Goal: Complete application form

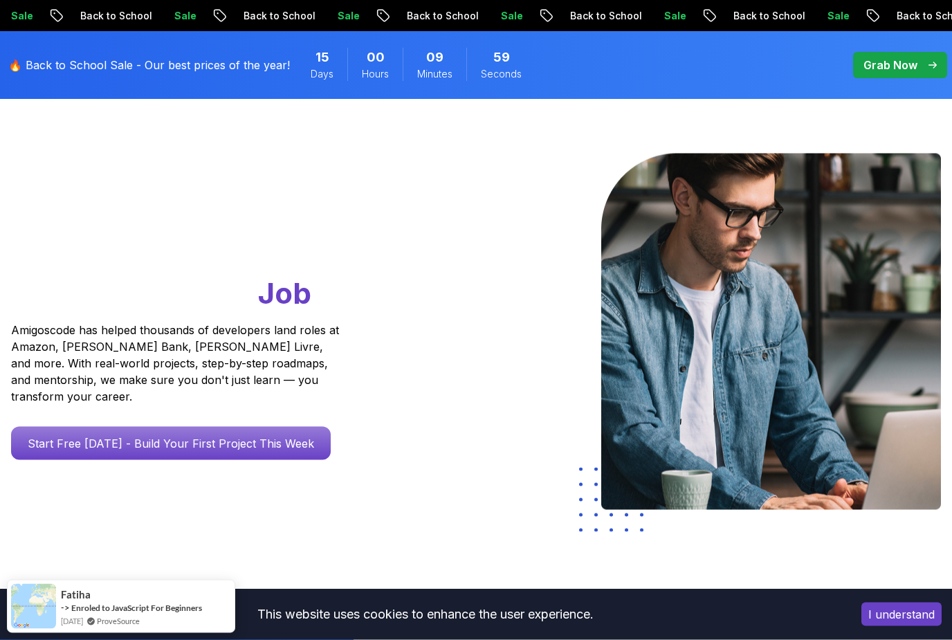
scroll to position [84, 0]
click at [657, 239] on img at bounding box center [771, 331] width 340 height 356
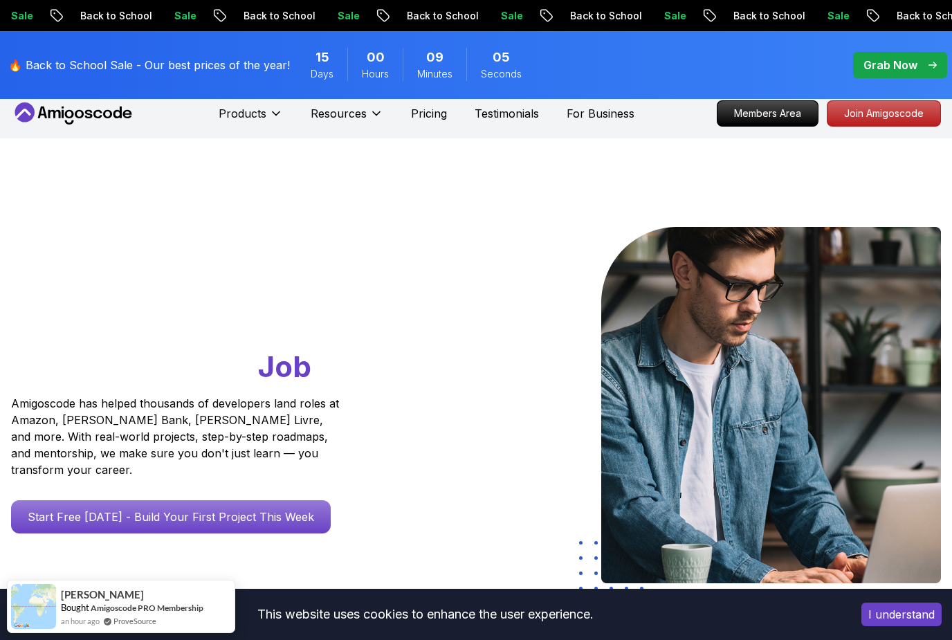
scroll to position [0, 0]
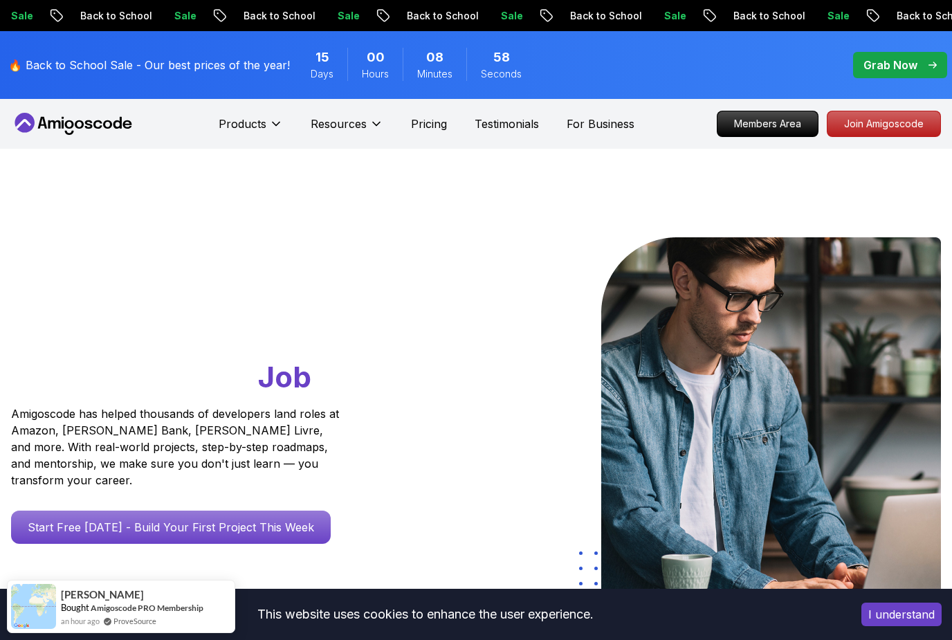
click at [381, 120] on icon at bounding box center [376, 124] width 14 height 14
click at [279, 131] on button "Products" at bounding box center [251, 130] width 64 height 28
click at [524, 116] on p "Testimonials" at bounding box center [507, 124] width 64 height 17
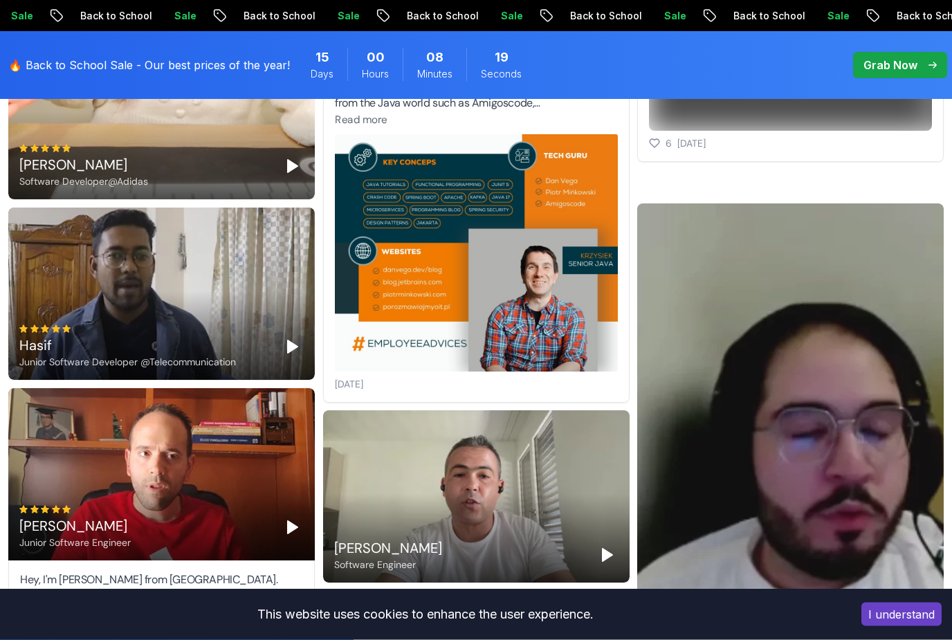
scroll to position [1928, 0]
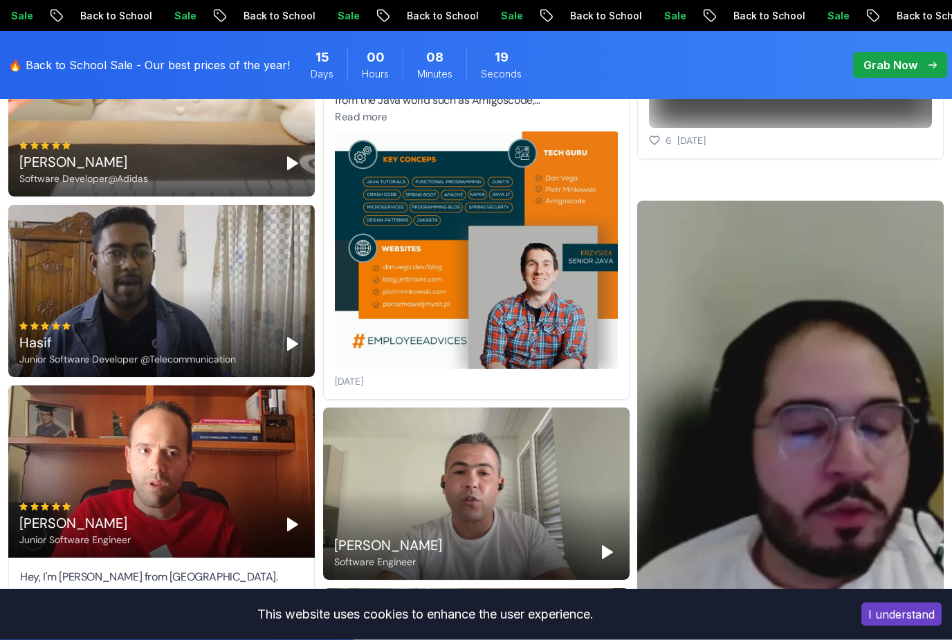
click at [293, 340] on icon "Play" at bounding box center [292, 344] width 17 height 17
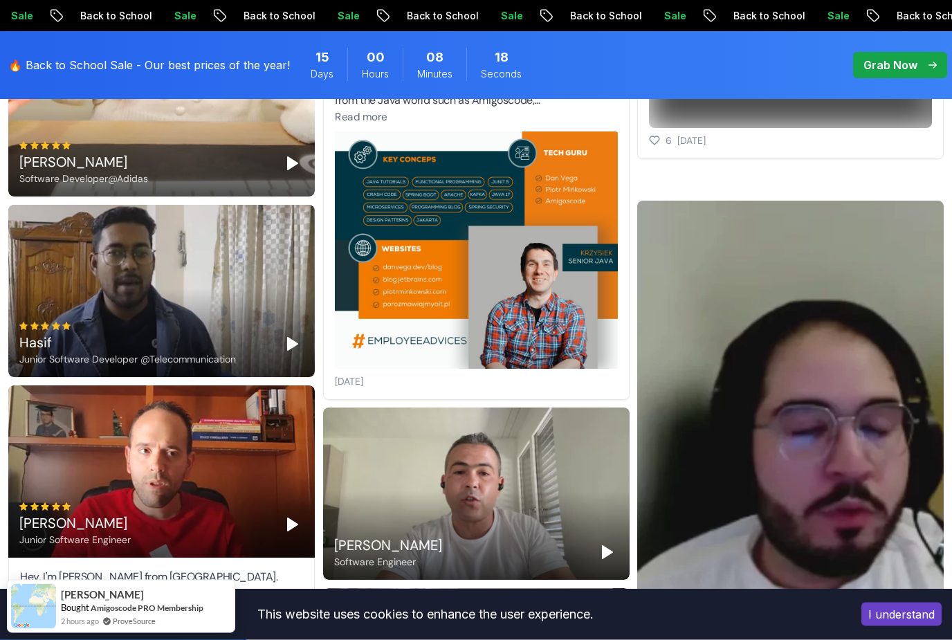
scroll to position [1929, 0]
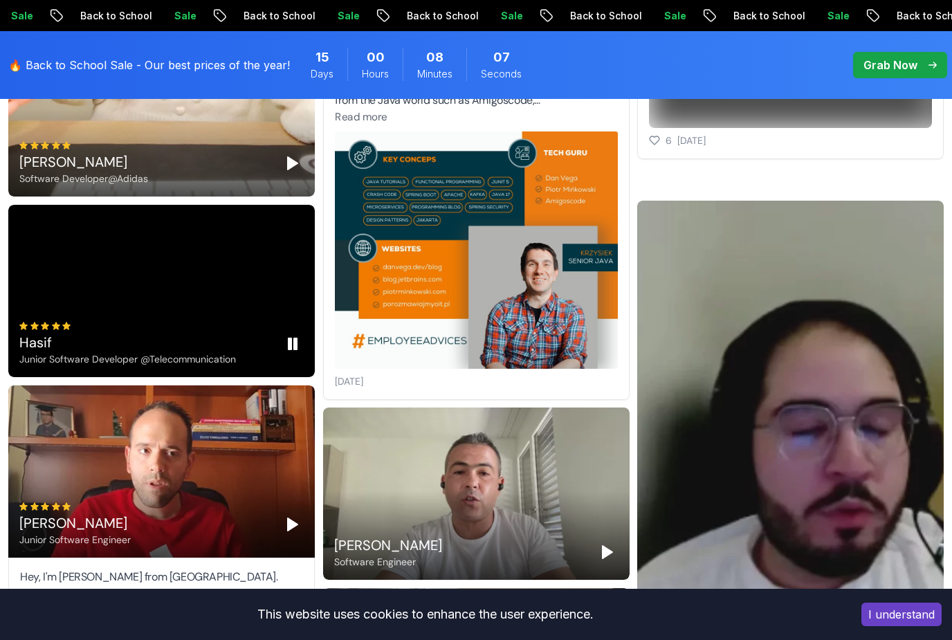
click at [292, 354] on button "Pause" at bounding box center [293, 344] width 22 height 22
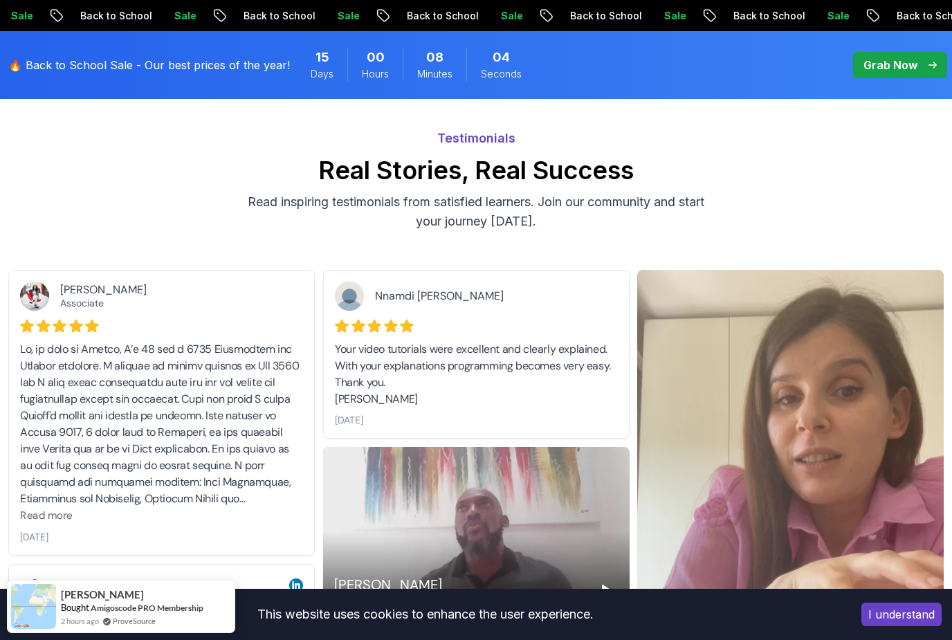
scroll to position [0, 0]
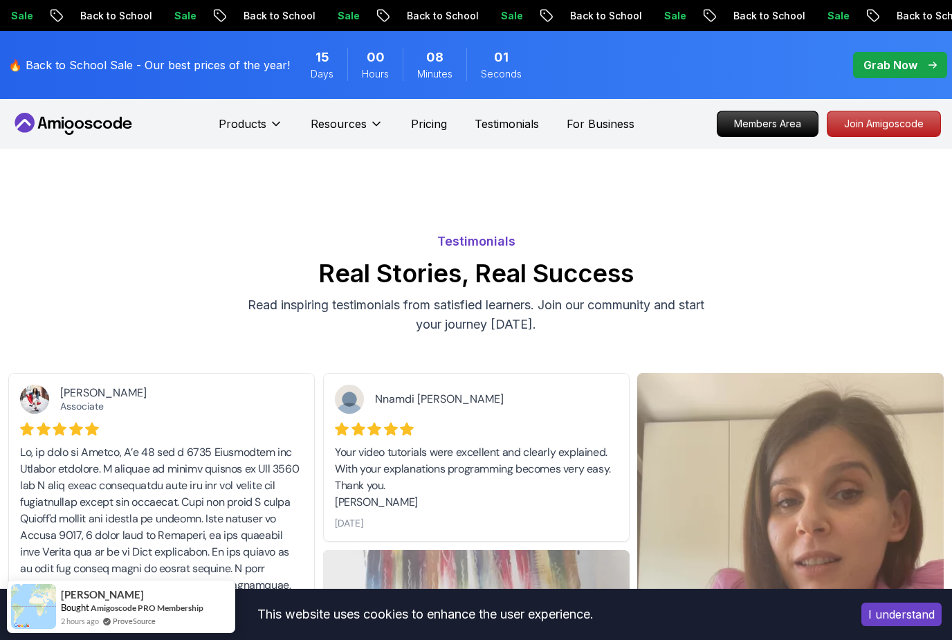
click at [266, 129] on p "Products" at bounding box center [243, 124] width 48 height 17
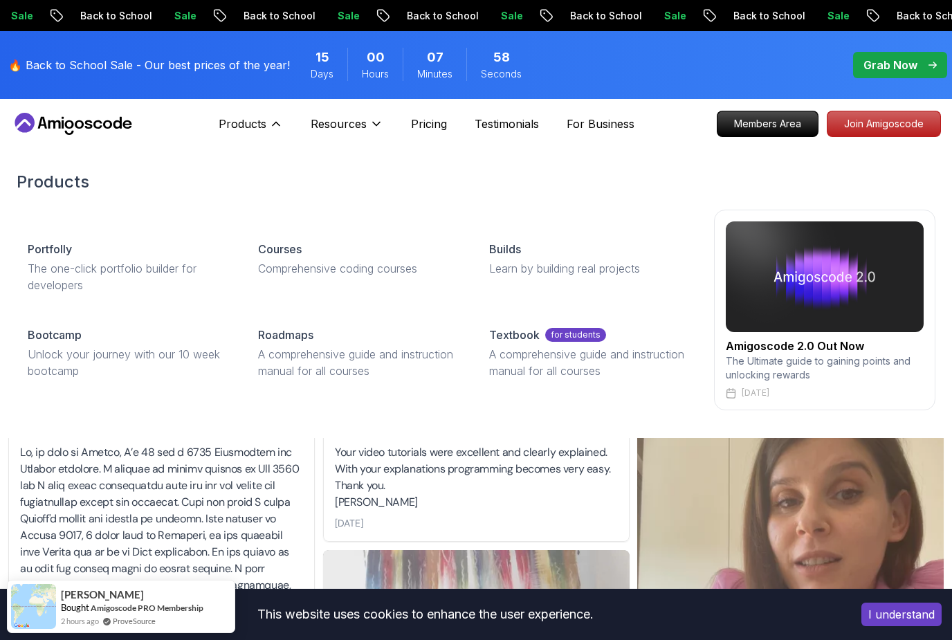
click at [364, 360] on p "A comprehensive guide and instruction manual for all courses" at bounding box center [356, 362] width 197 height 33
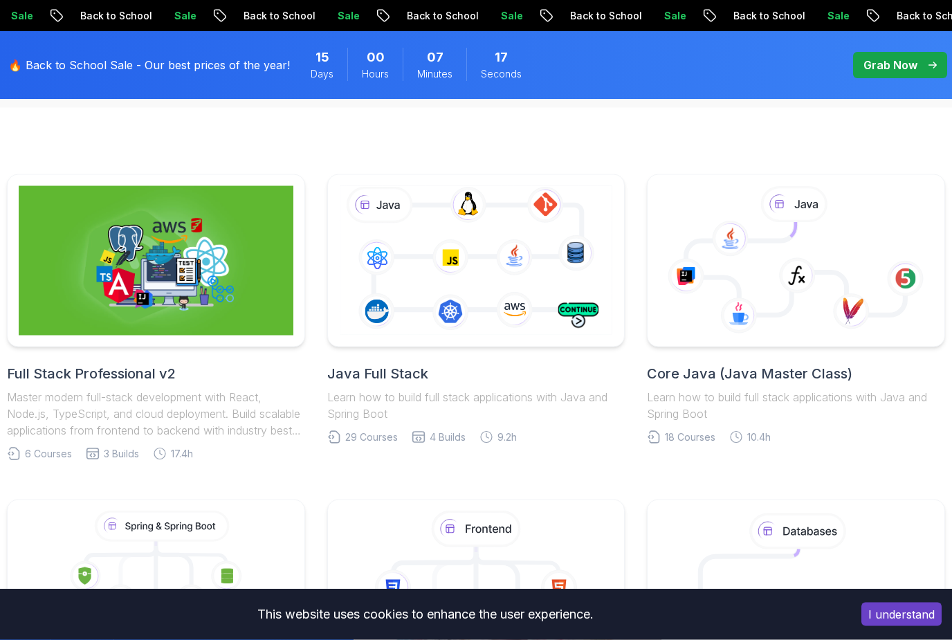
scroll to position [302, 0]
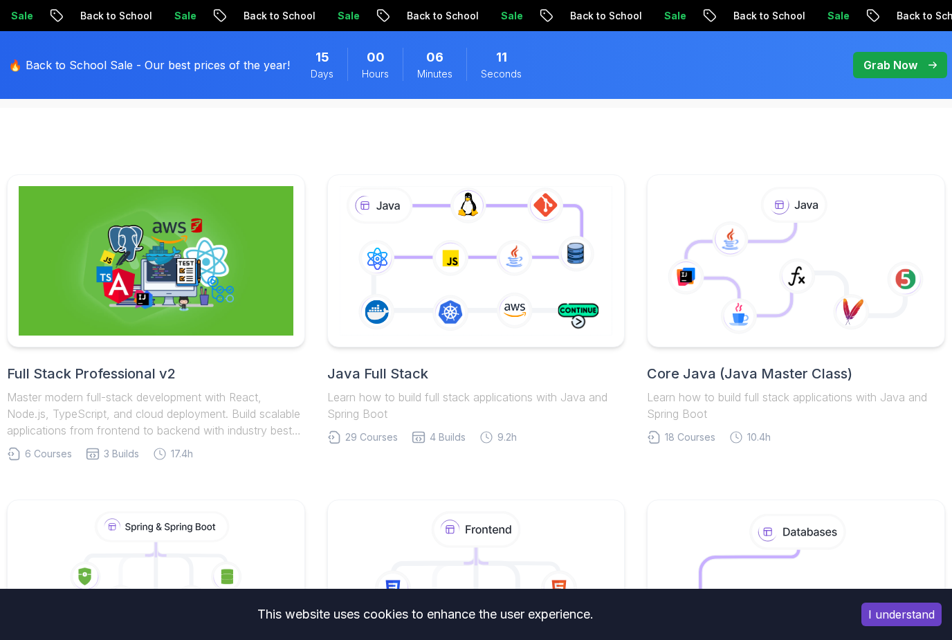
click at [208, 284] on img at bounding box center [156, 260] width 275 height 149
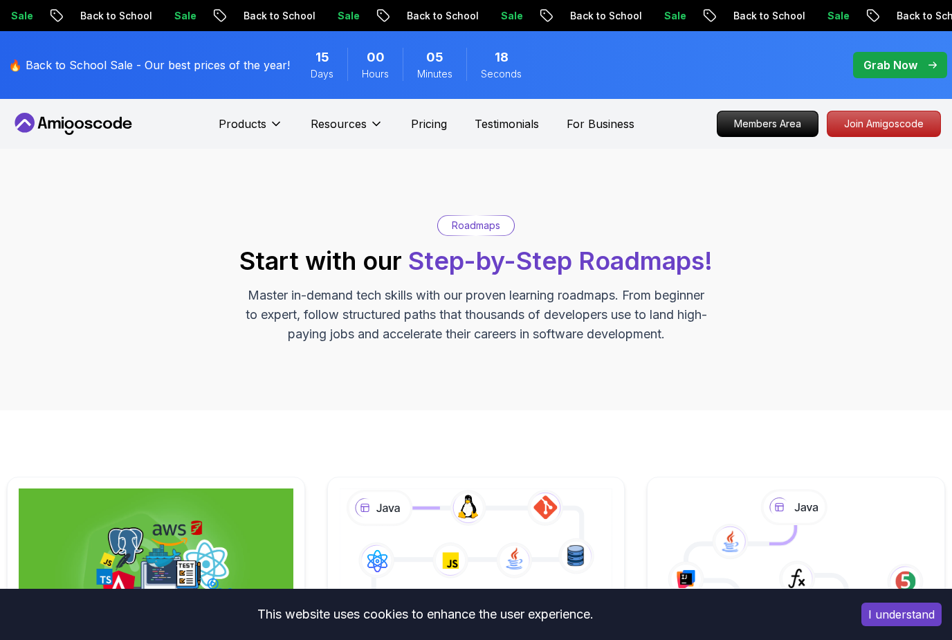
scroll to position [302, 0]
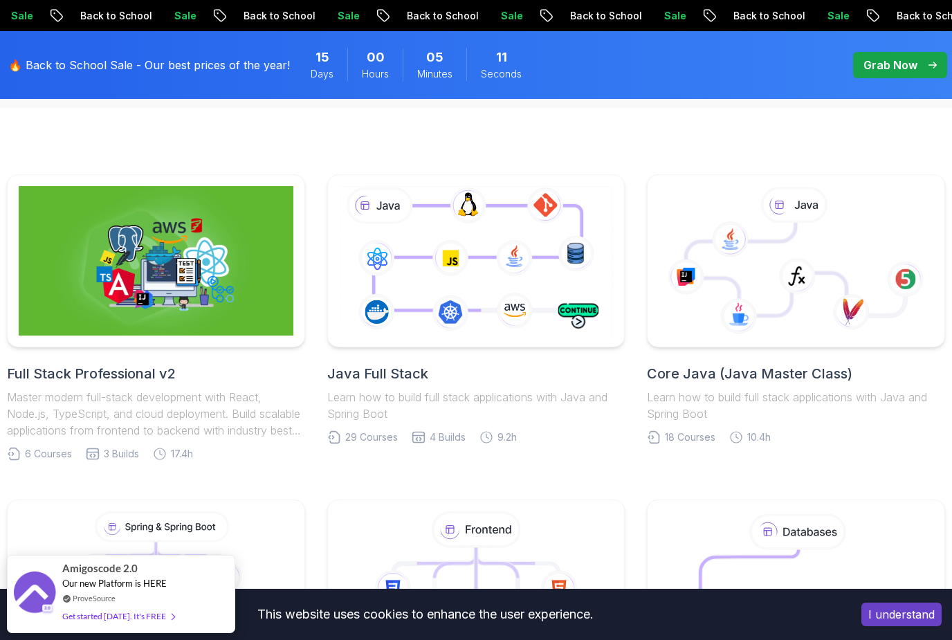
scroll to position [302, 0]
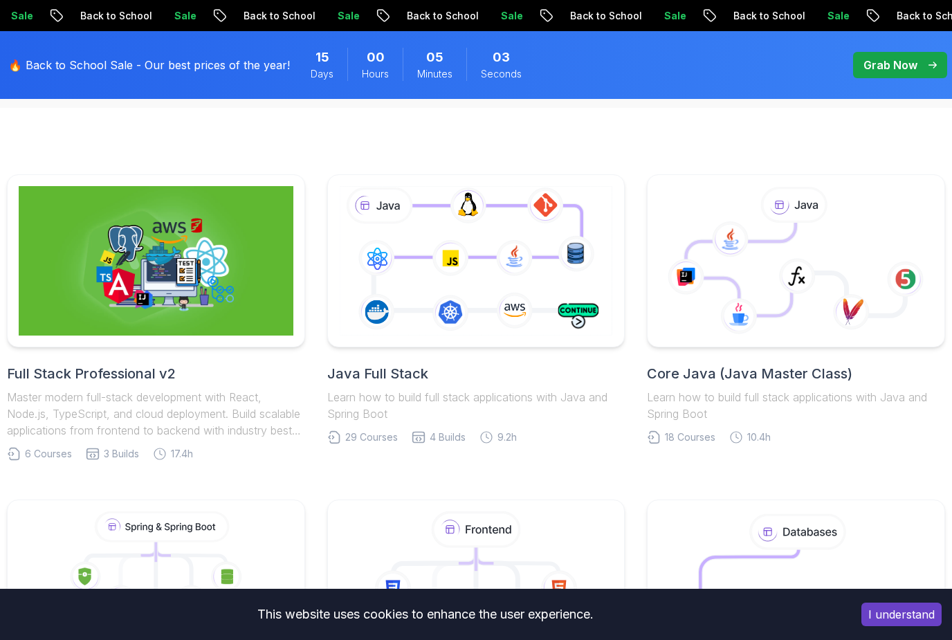
click at [569, 291] on icon at bounding box center [475, 260] width 279 height 155
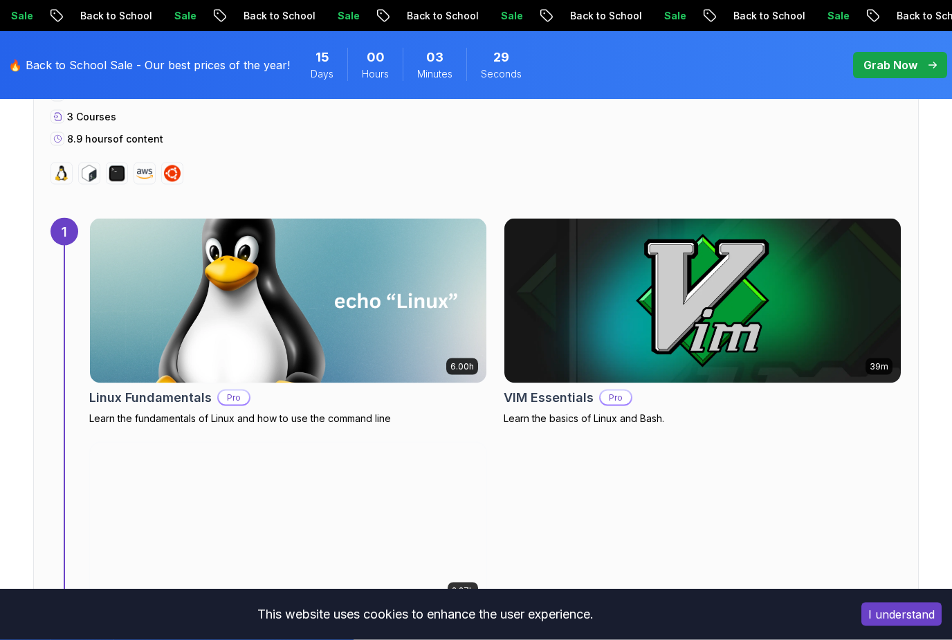
scroll to position [887, 0]
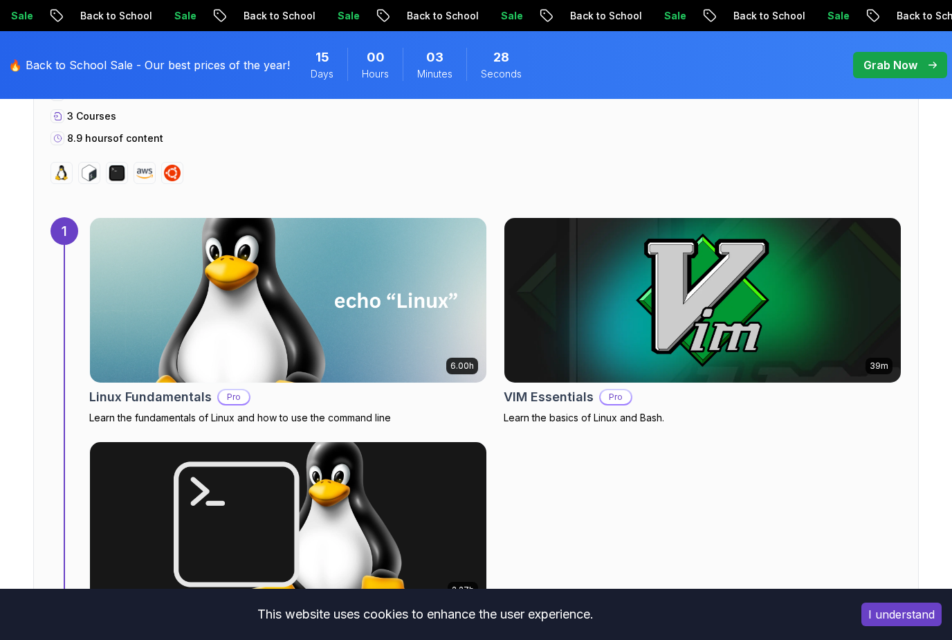
click at [435, 299] on img at bounding box center [288, 300] width 396 height 165
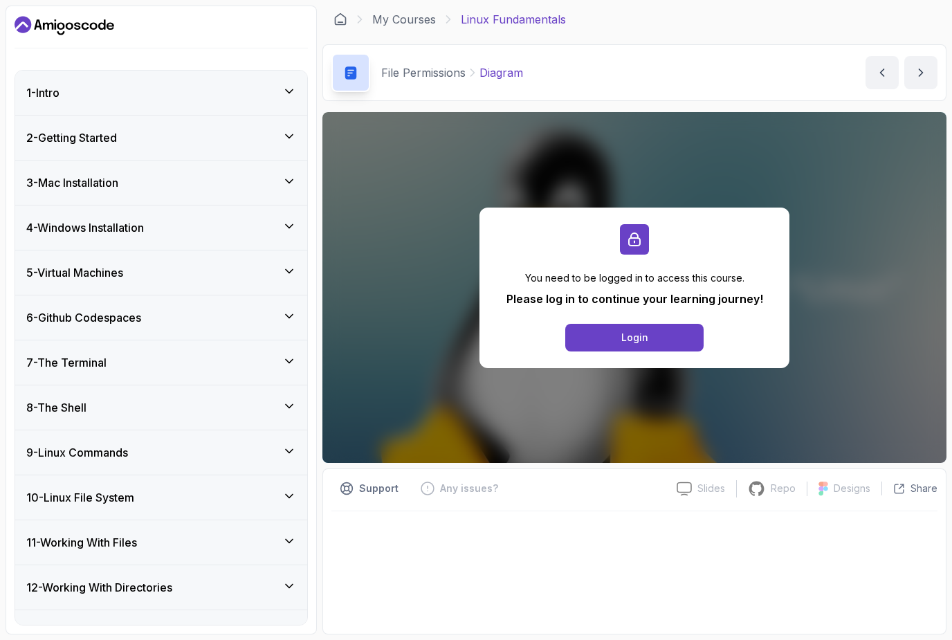
click at [683, 333] on button "Login" at bounding box center [634, 338] width 138 height 28
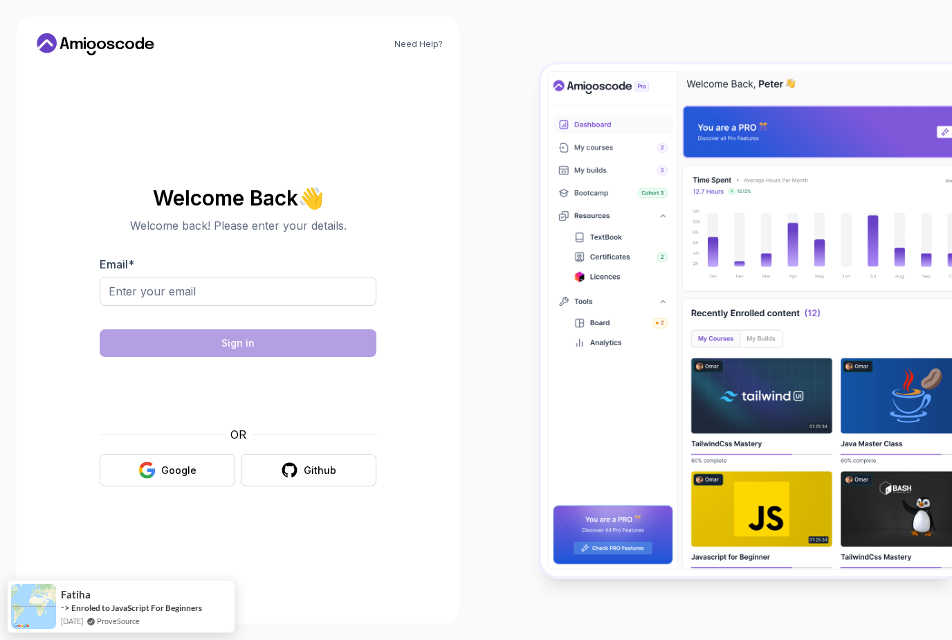
scroll to position [44, 0]
click at [258, 277] on input "Email *" at bounding box center [238, 291] width 277 height 29
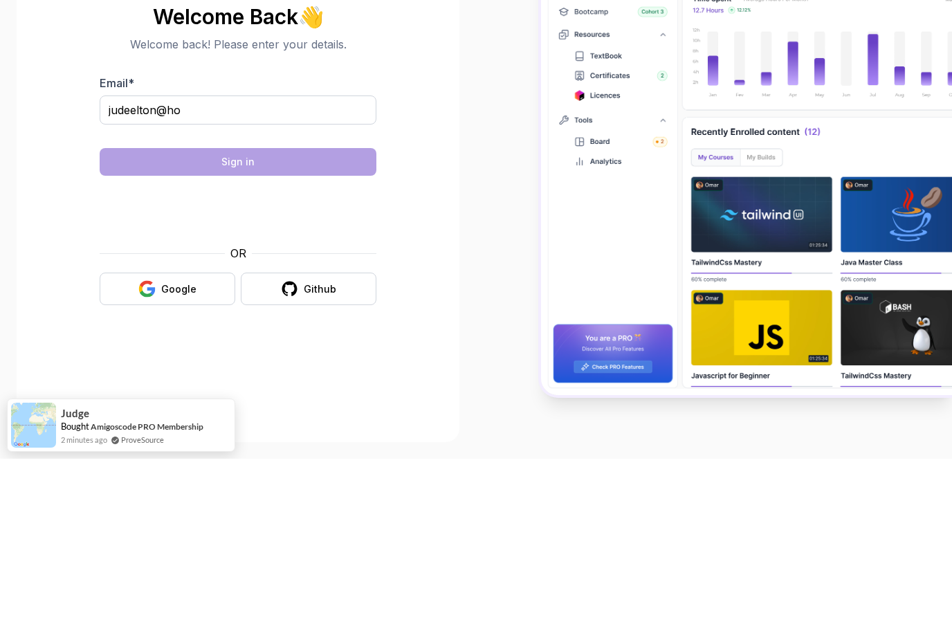
click at [651, 64] on img at bounding box center [746, 320] width 411 height 512
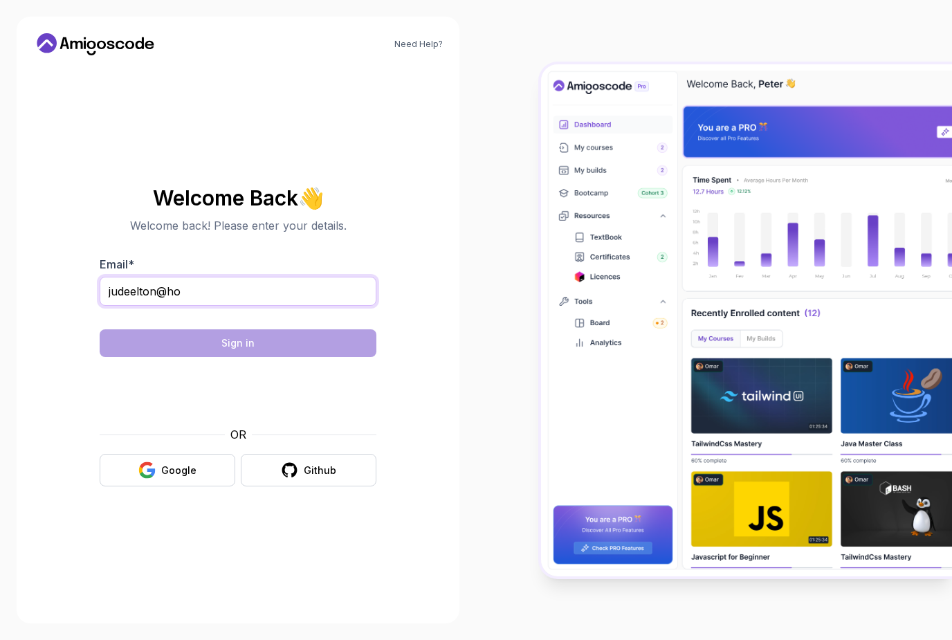
click at [273, 277] on input "judeelton@ho" at bounding box center [238, 291] width 277 height 29
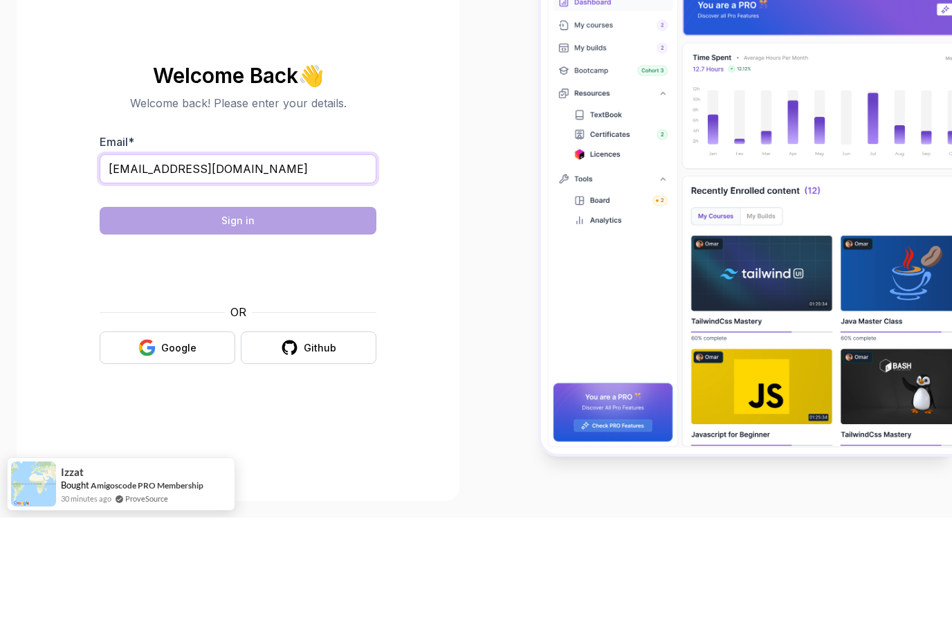
type input "[EMAIL_ADDRESS][DOMAIN_NAME]"
click at [471, 146] on div "Need Help? Welcome Back 👋 Welcome back! Please enter your details. Email * [EMA…" at bounding box center [238, 320] width 476 height 640
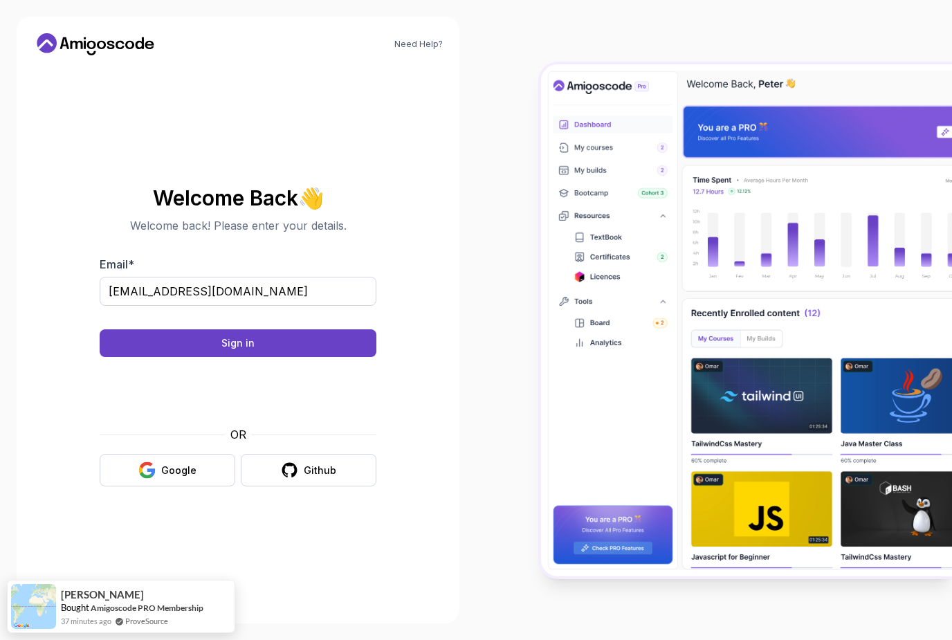
click at [270, 329] on button "Sign in" at bounding box center [238, 343] width 277 height 28
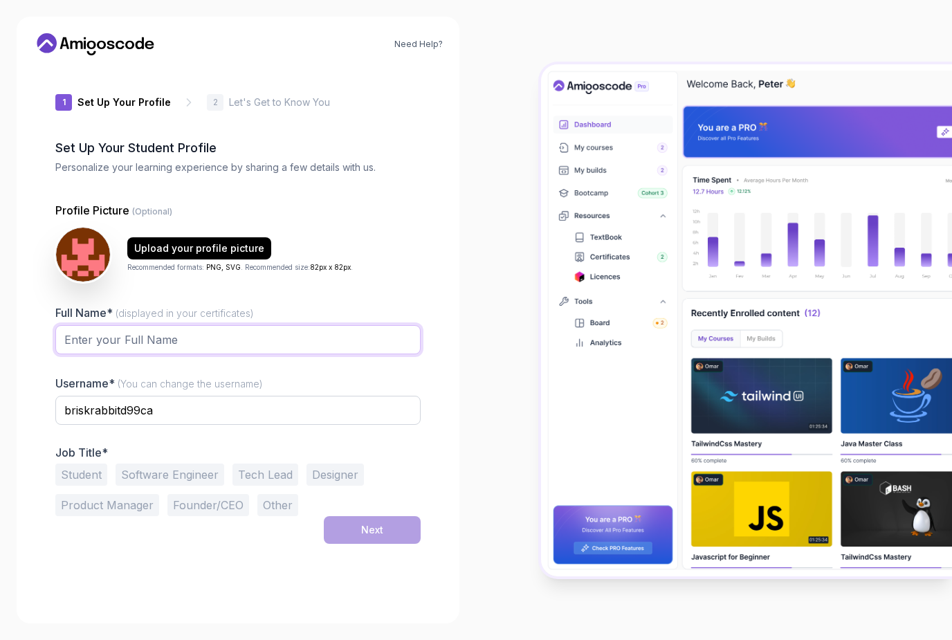
click at [265, 332] on input "Full Name* (displayed in your certificates)" at bounding box center [237, 339] width 365 height 29
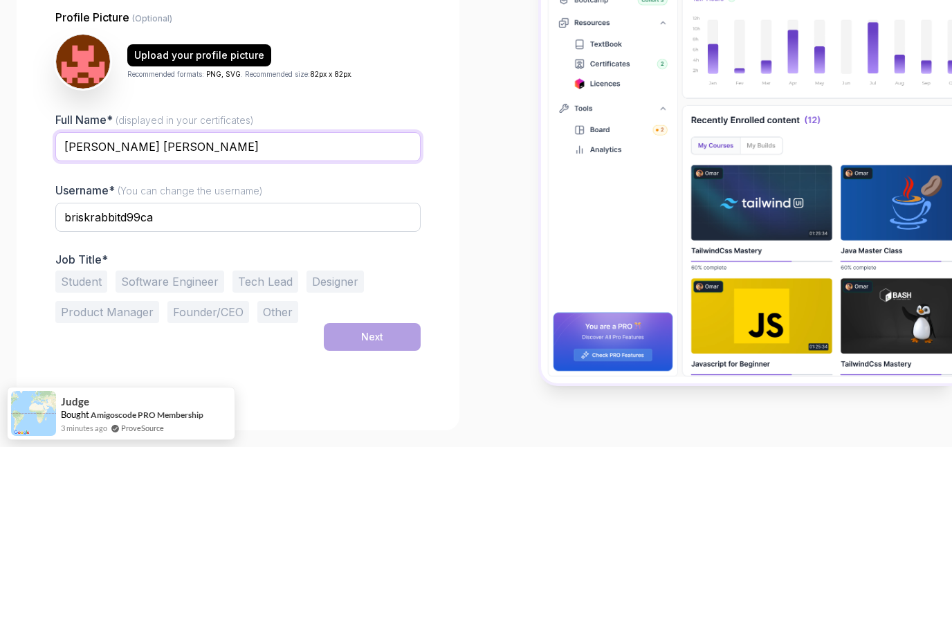
click at [336, 325] on input "Jude Elton MANOHARAN" at bounding box center [237, 339] width 365 height 29
type input "Jude Elton Manoharan"
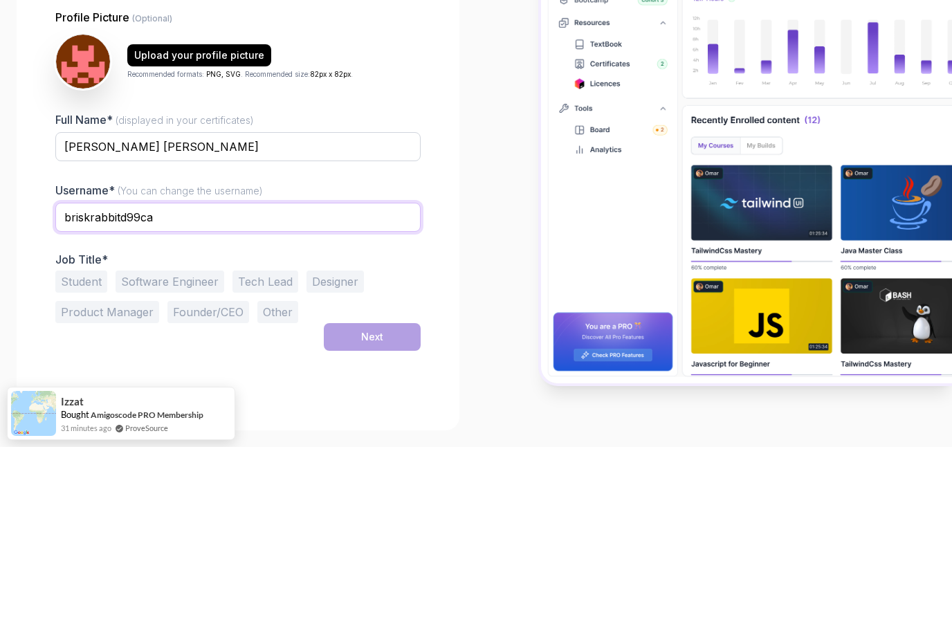
click at [270, 396] on input "briskrabbitd99ca" at bounding box center [237, 410] width 365 height 29
type input "b"
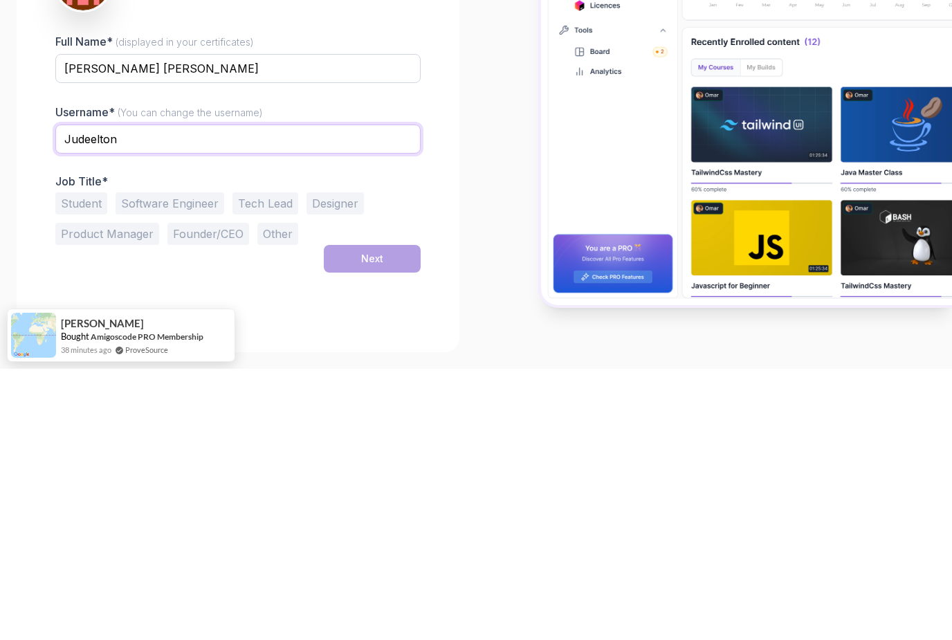
type input "Judeelton"
click at [466, 176] on div "Need Help? 1 Set Up Your Profile 1 Set Up Your Profile 2 Let's Get to Know You …" at bounding box center [238, 320] width 476 height 640
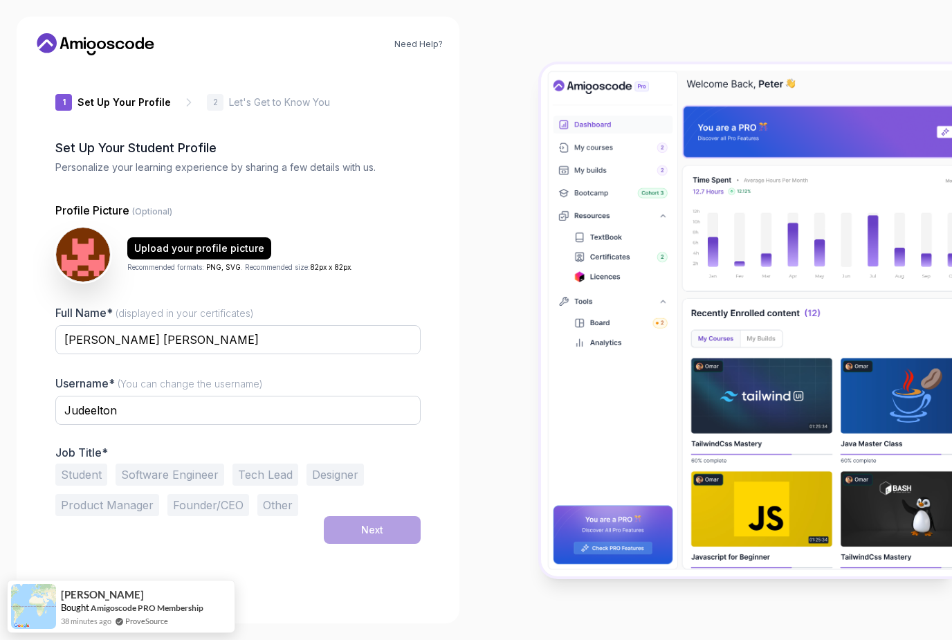
click at [100, 464] on button "Student" at bounding box center [81, 475] width 52 height 22
click at [91, 228] on img at bounding box center [83, 255] width 54 height 54
click at [217, 241] on div "Upload your profile picture" at bounding box center [199, 248] width 130 height 14
click at [104, 228] on img at bounding box center [83, 255] width 54 height 54
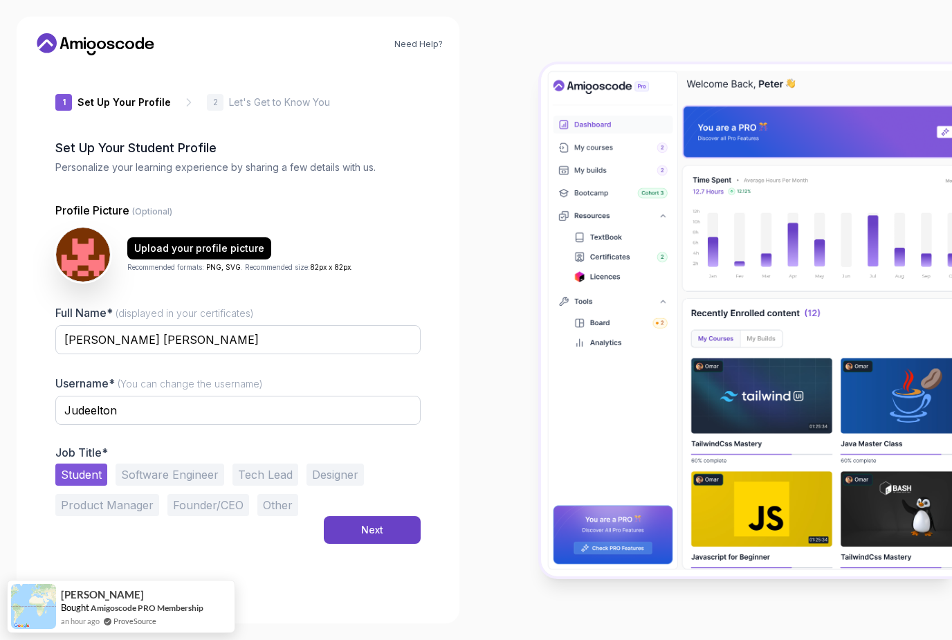
click at [219, 241] on div "Upload your profile picture" at bounding box center [199, 248] width 130 height 14
click at [91, 230] on img at bounding box center [83, 255] width 54 height 54
click at [239, 241] on div "Upload your profile picture" at bounding box center [199, 248] width 130 height 14
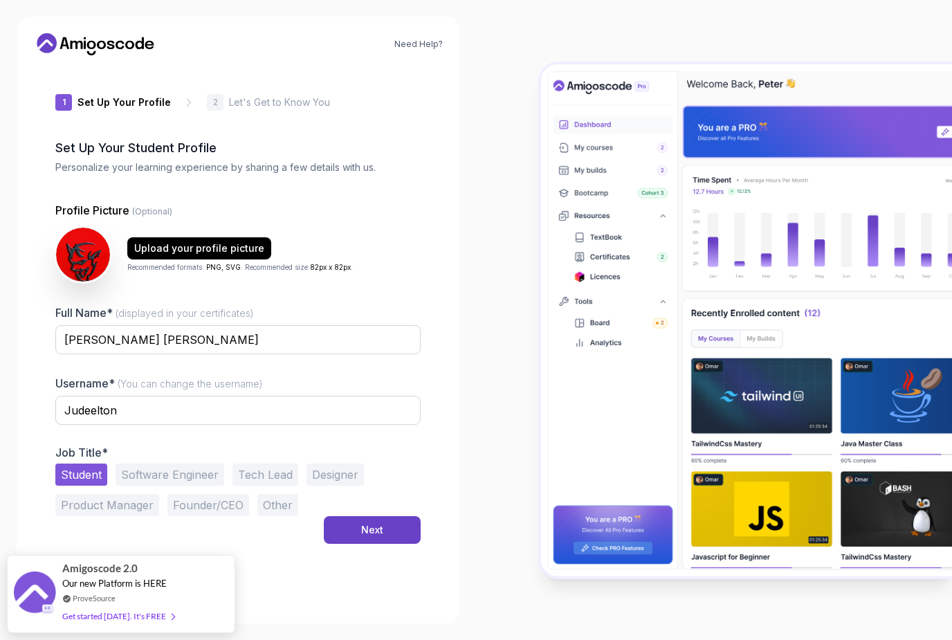
click at [88, 238] on img at bounding box center [83, 255] width 54 height 54
click at [231, 241] on div "Upload your profile picture" at bounding box center [199, 248] width 130 height 14
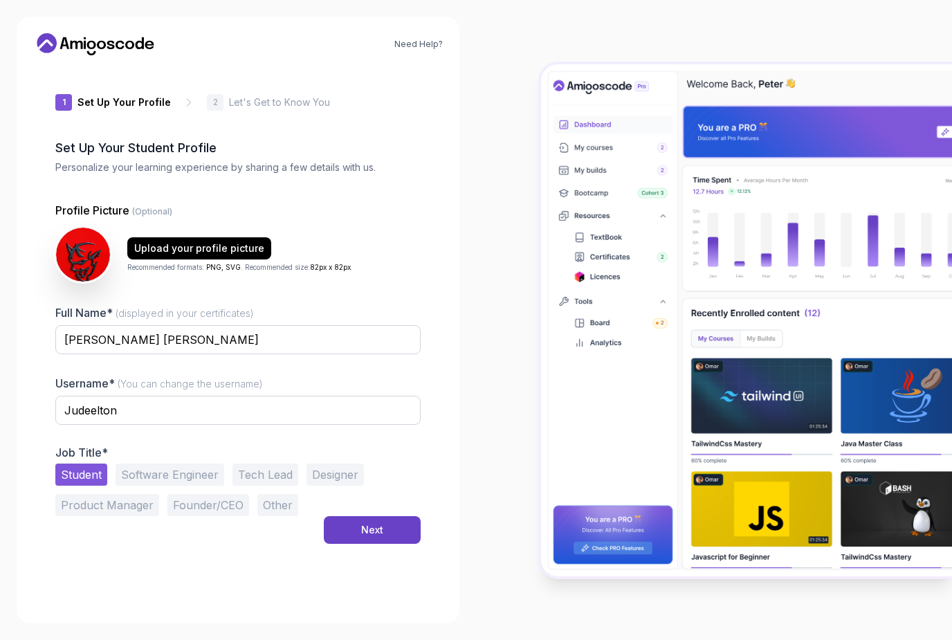
click at [74, 228] on img at bounding box center [83, 255] width 54 height 54
click at [225, 241] on div "Upload your profile picture" at bounding box center [199, 248] width 130 height 14
click at [102, 228] on img at bounding box center [83, 255] width 54 height 54
click at [201, 241] on div "Upload your profile picture" at bounding box center [199, 248] width 130 height 14
click at [408, 516] on button "Next" at bounding box center [372, 530] width 97 height 28
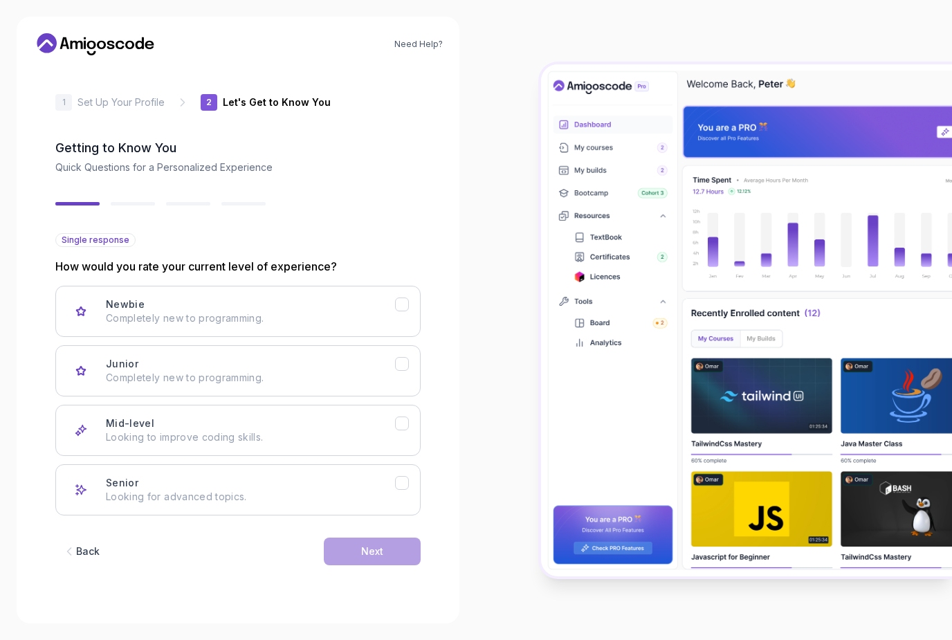
click at [390, 357] on div "Junior Completely new to programming." at bounding box center [250, 371] width 289 height 28
click at [405, 538] on button "Next" at bounding box center [372, 552] width 97 height 28
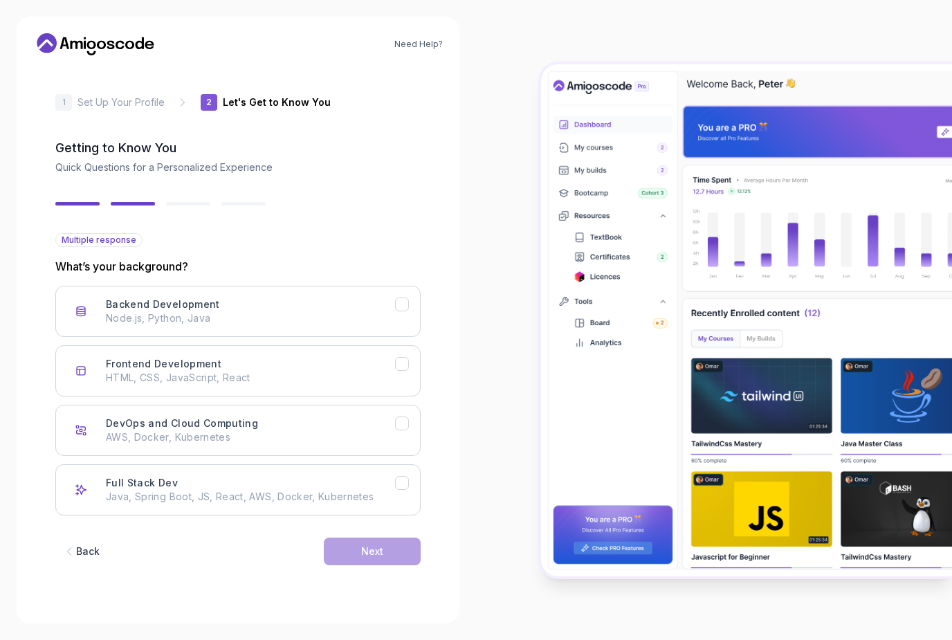
click at [376, 476] on div "Full Stack Dev Java, Spring Boot, JS, React, AWS, Docker, Kubernetes" at bounding box center [250, 490] width 289 height 28
click at [399, 538] on button "Next" at bounding box center [372, 552] width 97 height 28
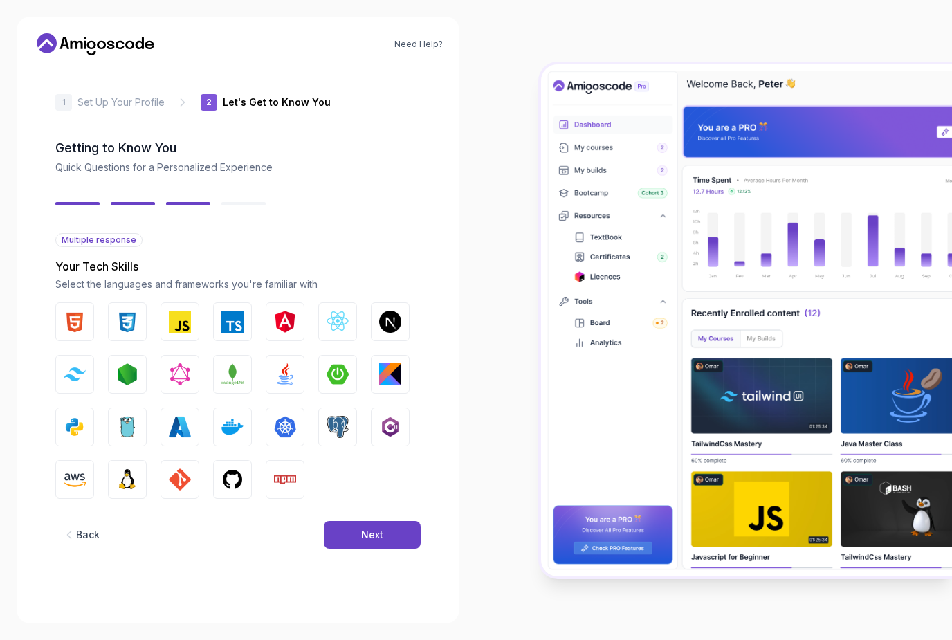
click at [81, 311] on img "button" at bounding box center [75, 322] width 22 height 22
click at [145, 302] on button "CSS" at bounding box center [127, 321] width 39 height 39
click at [291, 363] on img "button" at bounding box center [285, 374] width 22 height 22
click at [85, 416] on img "button" at bounding box center [75, 427] width 22 height 22
click at [378, 528] on div "Next" at bounding box center [372, 535] width 22 height 14
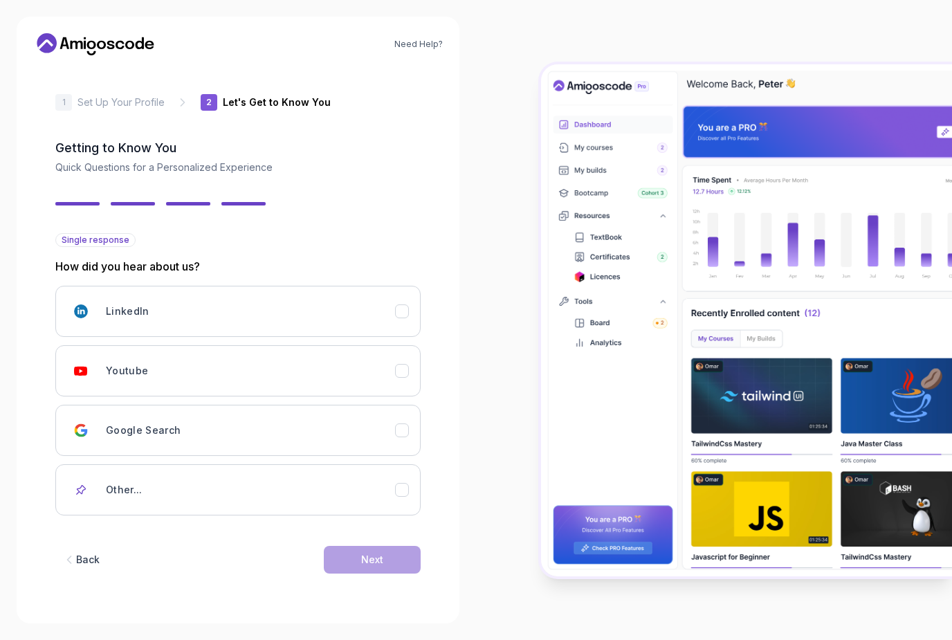
click at [337, 357] on div "Youtube" at bounding box center [250, 371] width 289 height 28
click at [362, 553] on div "Next" at bounding box center [372, 560] width 22 height 14
click at [383, 548] on button "Next" at bounding box center [372, 560] width 97 height 28
click at [385, 298] on div "LinkedIn" at bounding box center [250, 312] width 289 height 28
click at [379, 357] on div "Youtube" at bounding box center [250, 371] width 289 height 28
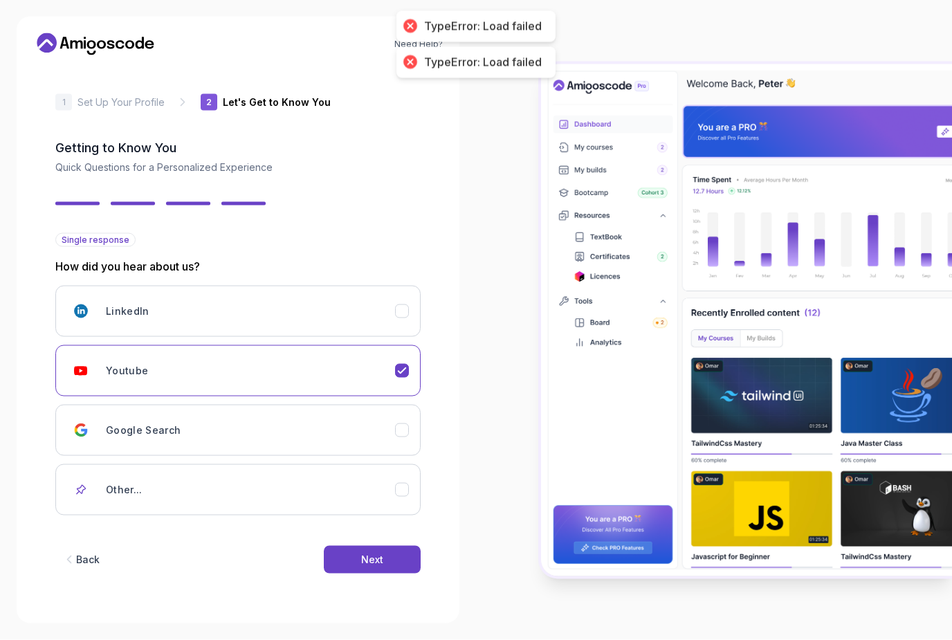
scroll to position [44, 0]
click at [393, 546] on button "Next" at bounding box center [372, 560] width 97 height 28
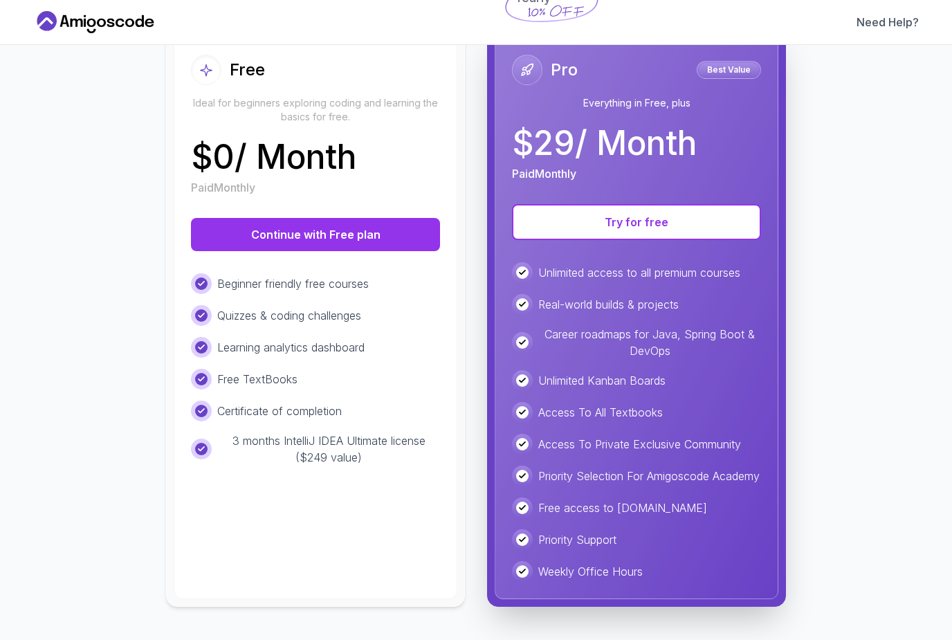
scroll to position [177, 0]
click at [392, 225] on button "Continue with Free plan" at bounding box center [315, 234] width 249 height 33
